Goal: Use online tool/utility: Utilize a website feature to perform a specific function

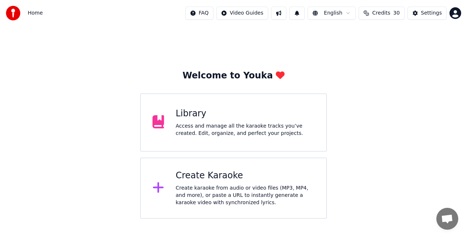
click at [199, 122] on div "Library Access and manage all the karaoke tracks you’ve created. Edit, organize…" at bounding box center [245, 122] width 139 height 29
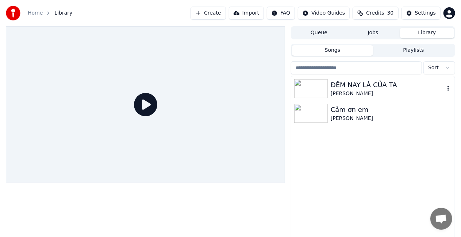
click at [309, 88] on img at bounding box center [311, 88] width 34 height 19
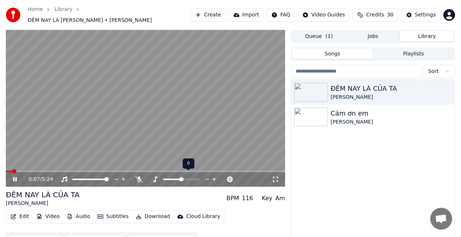
click at [208, 179] on icon at bounding box center [208, 179] width 4 height 1
click at [274, 177] on icon at bounding box center [275, 180] width 7 height 6
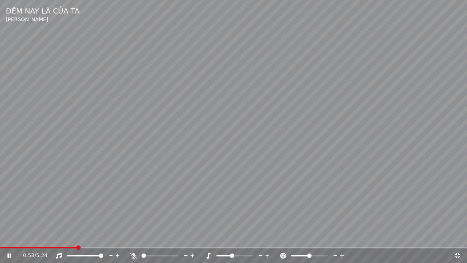
click at [207, 237] on icon at bounding box center [208, 255] width 7 height 6
click at [133, 237] on icon at bounding box center [133, 255] width 7 height 6
click at [259, 237] on icon at bounding box center [260, 255] width 7 height 7
click at [267, 237] on icon at bounding box center [267, 255] width 7 height 7
click at [318, 237] on span at bounding box center [309, 255] width 36 height 1
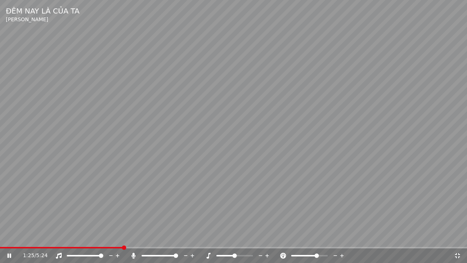
click at [334, 237] on icon at bounding box center [335, 255] width 4 height 1
click at [336, 237] on icon at bounding box center [335, 255] width 4 height 1
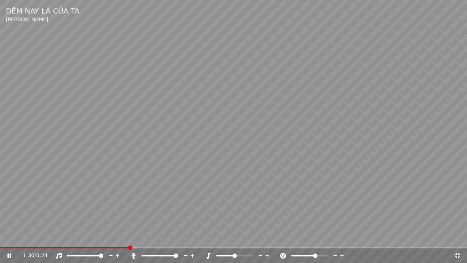
click at [336, 237] on icon at bounding box center [335, 255] width 4 height 1
click at [305, 237] on div at bounding box center [316, 255] width 59 height 7
click at [302, 237] on span at bounding box center [296, 255] width 11 height 1
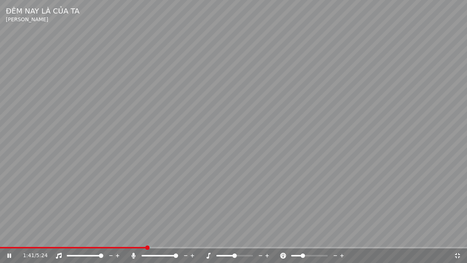
click at [309, 237] on span at bounding box center [309, 255] width 36 height 1
click at [457, 237] on icon at bounding box center [457, 255] width 5 height 5
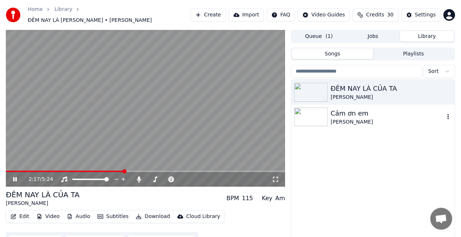
click at [311, 114] on img at bounding box center [311, 117] width 34 height 19
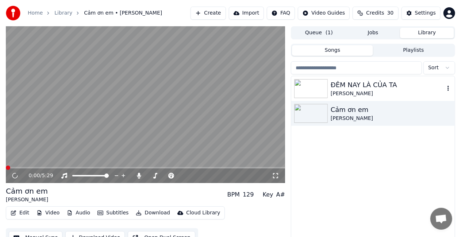
click at [317, 92] on img at bounding box center [311, 88] width 34 height 19
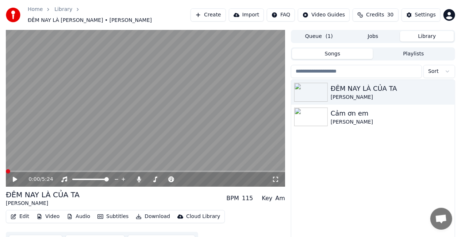
click at [15, 177] on icon at bounding box center [15, 179] width 4 height 5
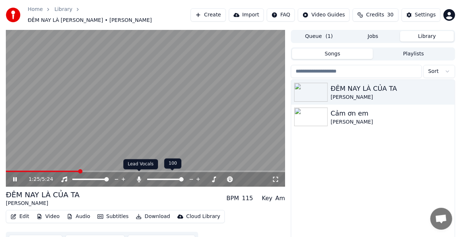
click at [138, 177] on icon at bounding box center [139, 180] width 4 height 6
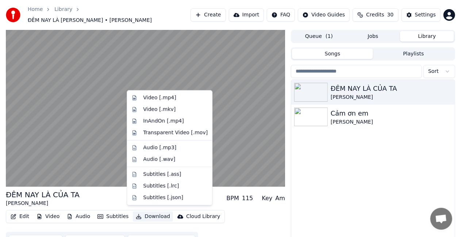
click at [136, 214] on icon "button" at bounding box center [139, 216] width 6 height 5
click at [155, 98] on div "Video [.mp4]" at bounding box center [159, 97] width 33 height 7
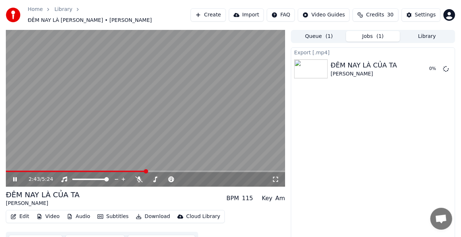
click at [319, 31] on button "Queue ( 1 )" at bounding box center [319, 36] width 54 height 11
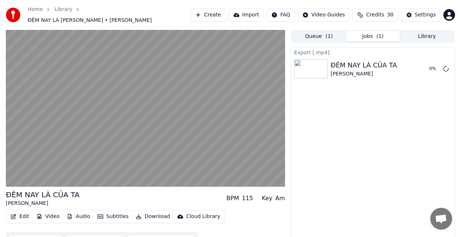
click at [367, 33] on button "Jobs ( 1 )" at bounding box center [373, 36] width 54 height 11
click at [426, 32] on button "Library" at bounding box center [427, 36] width 54 height 11
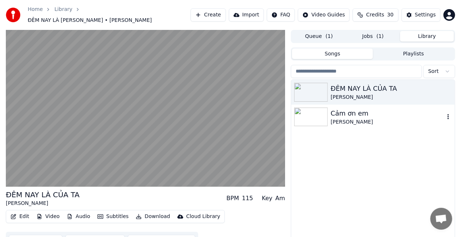
click at [340, 112] on div "Cảm ơn em" at bounding box center [387, 113] width 114 height 10
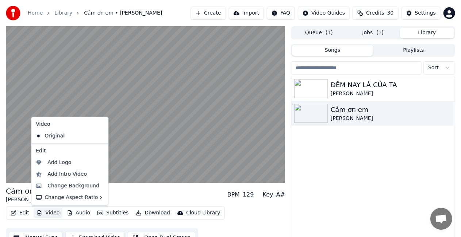
click at [53, 214] on button "Video" at bounding box center [48, 213] width 29 height 10
click at [64, 184] on div "Change Background" at bounding box center [73, 185] width 52 height 7
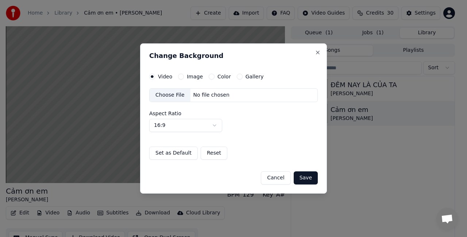
click at [191, 77] on label "Image" at bounding box center [195, 76] width 16 height 5
click at [184, 77] on button "Image" at bounding box center [181, 77] width 6 height 6
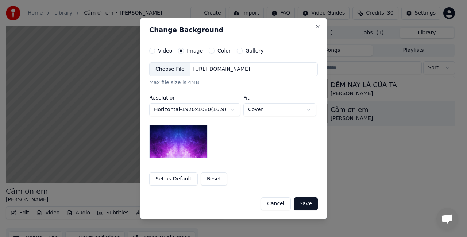
click at [168, 69] on div "Choose File" at bounding box center [170, 69] width 41 height 13
click at [171, 71] on div "Choose File" at bounding box center [170, 69] width 41 height 13
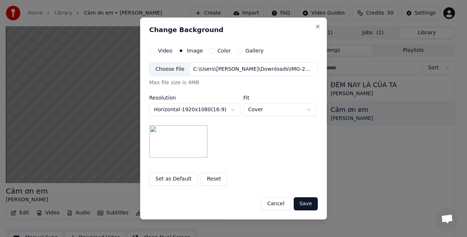
click at [309, 109] on button "Cover" at bounding box center [279, 109] width 73 height 13
select select "****"
click at [304, 203] on button "Save" at bounding box center [306, 203] width 24 height 13
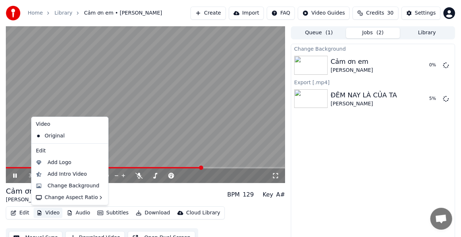
click at [46, 214] on button "Video" at bounding box center [48, 213] width 29 height 10
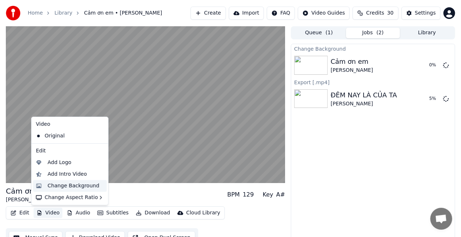
click at [59, 183] on div "Change Background" at bounding box center [73, 185] width 52 height 7
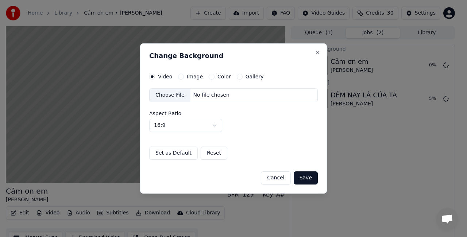
click at [166, 95] on div "Choose File" at bounding box center [170, 95] width 41 height 13
click at [280, 177] on button "Cancel" at bounding box center [276, 177] width 30 height 13
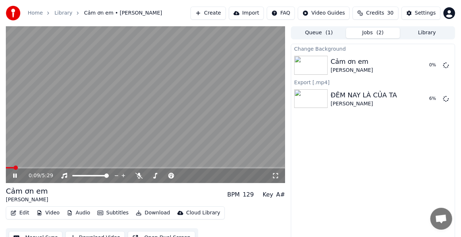
click at [13, 168] on span at bounding box center [10, 167] width 8 height 1
click at [9, 167] on span at bounding box center [7, 167] width 3 height 1
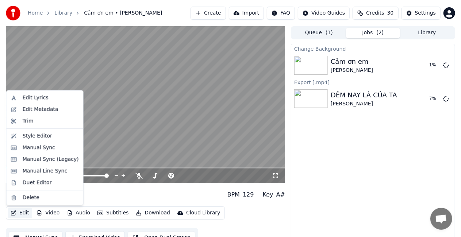
click at [26, 211] on button "Edit" at bounding box center [20, 213] width 24 height 10
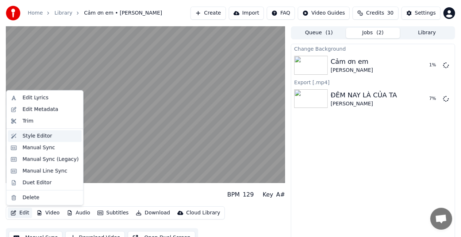
click at [27, 136] on div "Style Editor" at bounding box center [38, 135] width 30 height 7
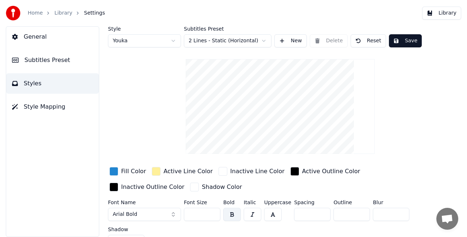
scroll to position [12, 0]
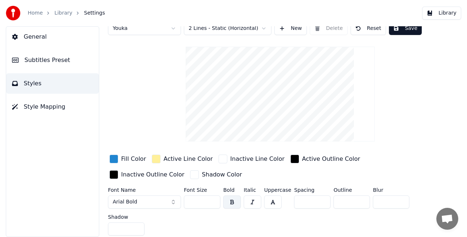
click at [114, 157] on div "button" at bounding box center [113, 159] width 9 height 9
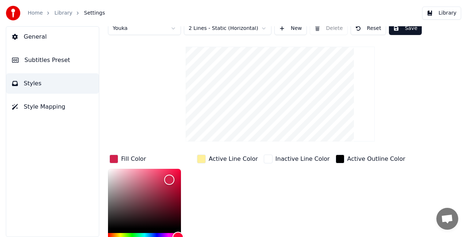
click at [178, 235] on div "Hue" at bounding box center [144, 237] width 73 height 9
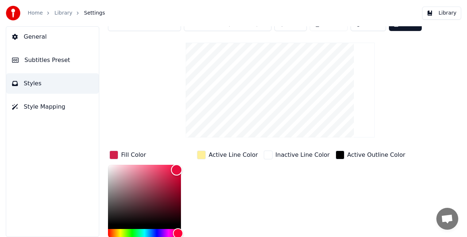
click at [177, 169] on div "Color" at bounding box center [144, 195] width 73 height 60
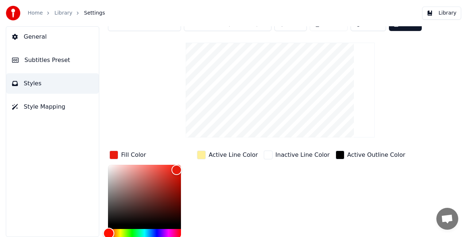
click at [109, 232] on div "Hue" at bounding box center [144, 233] width 73 height 9
click at [167, 168] on div "Color" at bounding box center [144, 195] width 73 height 60
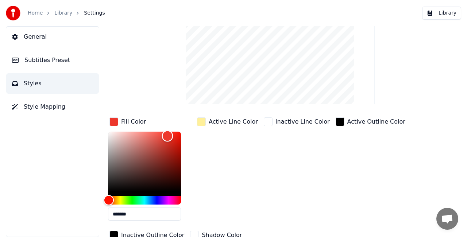
scroll to position [70, 0]
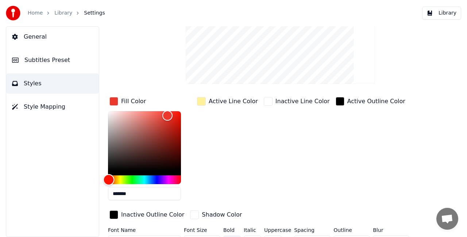
click at [158, 178] on div "Hue" at bounding box center [144, 179] width 73 height 9
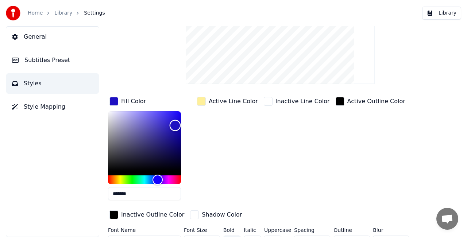
type input "*******"
click at [175, 125] on div "Color" at bounding box center [144, 141] width 73 height 60
click at [204, 102] on div "button" at bounding box center [201, 101] width 9 height 9
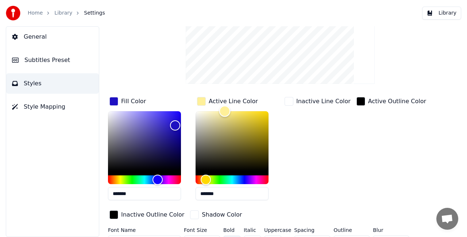
type input "*******"
click at [199, 114] on div "Color" at bounding box center [231, 141] width 73 height 60
click at [309, 139] on div "Inactive Line Color" at bounding box center [317, 151] width 69 height 110
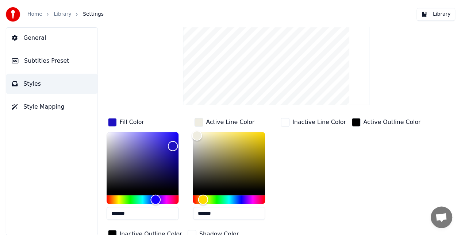
scroll to position [0, 0]
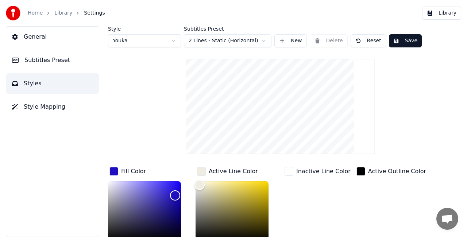
click at [404, 40] on button "Save" at bounding box center [405, 40] width 33 height 13
click at [31, 37] on span "General" at bounding box center [35, 36] width 23 height 9
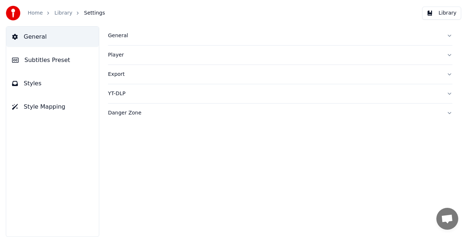
click at [60, 13] on link "Library" at bounding box center [63, 12] width 18 height 7
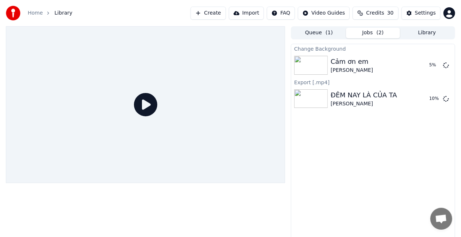
click at [145, 105] on icon at bounding box center [145, 104] width 23 height 23
